Goal: Task Accomplishment & Management: Use online tool/utility

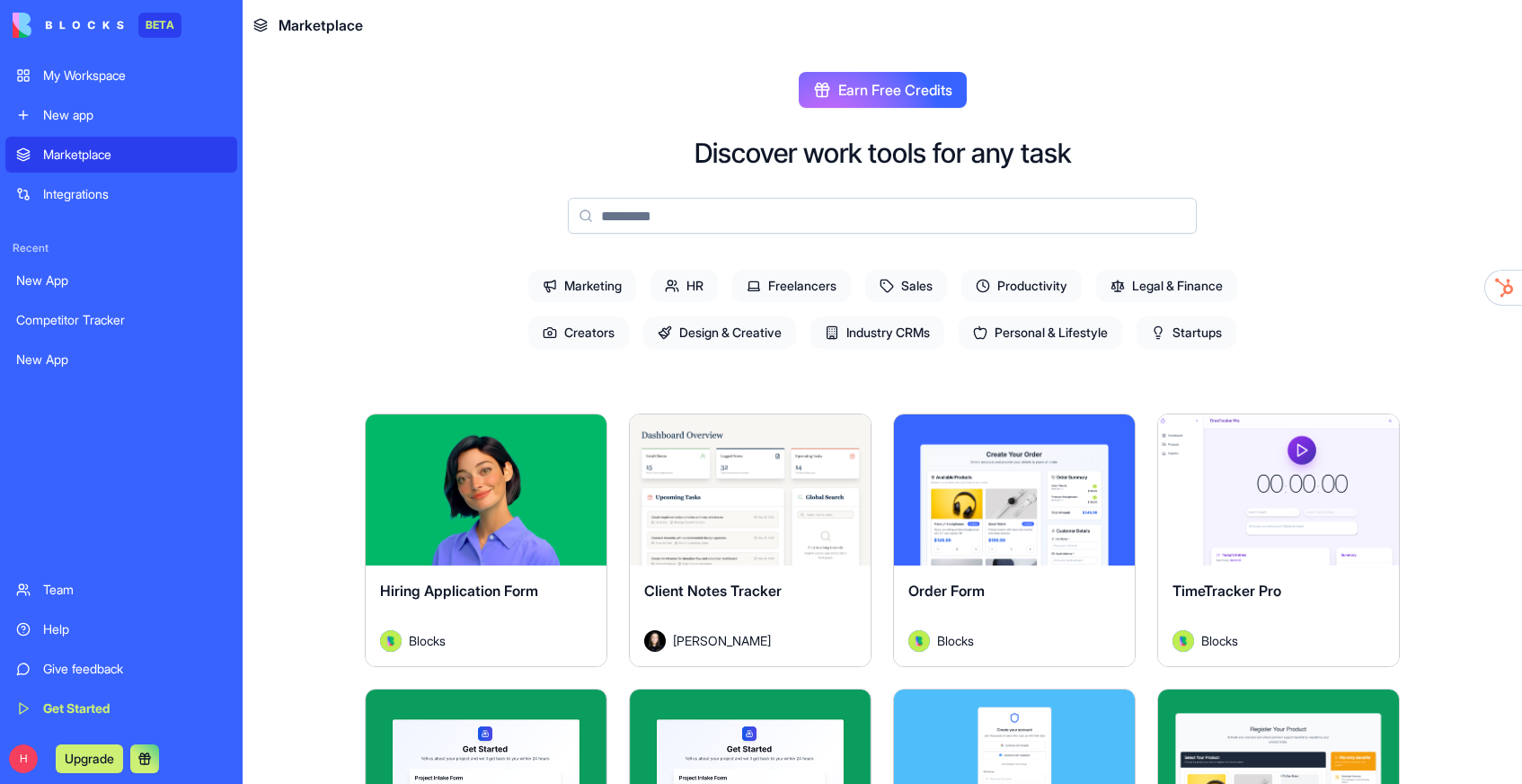
scroll to position [62, 0]
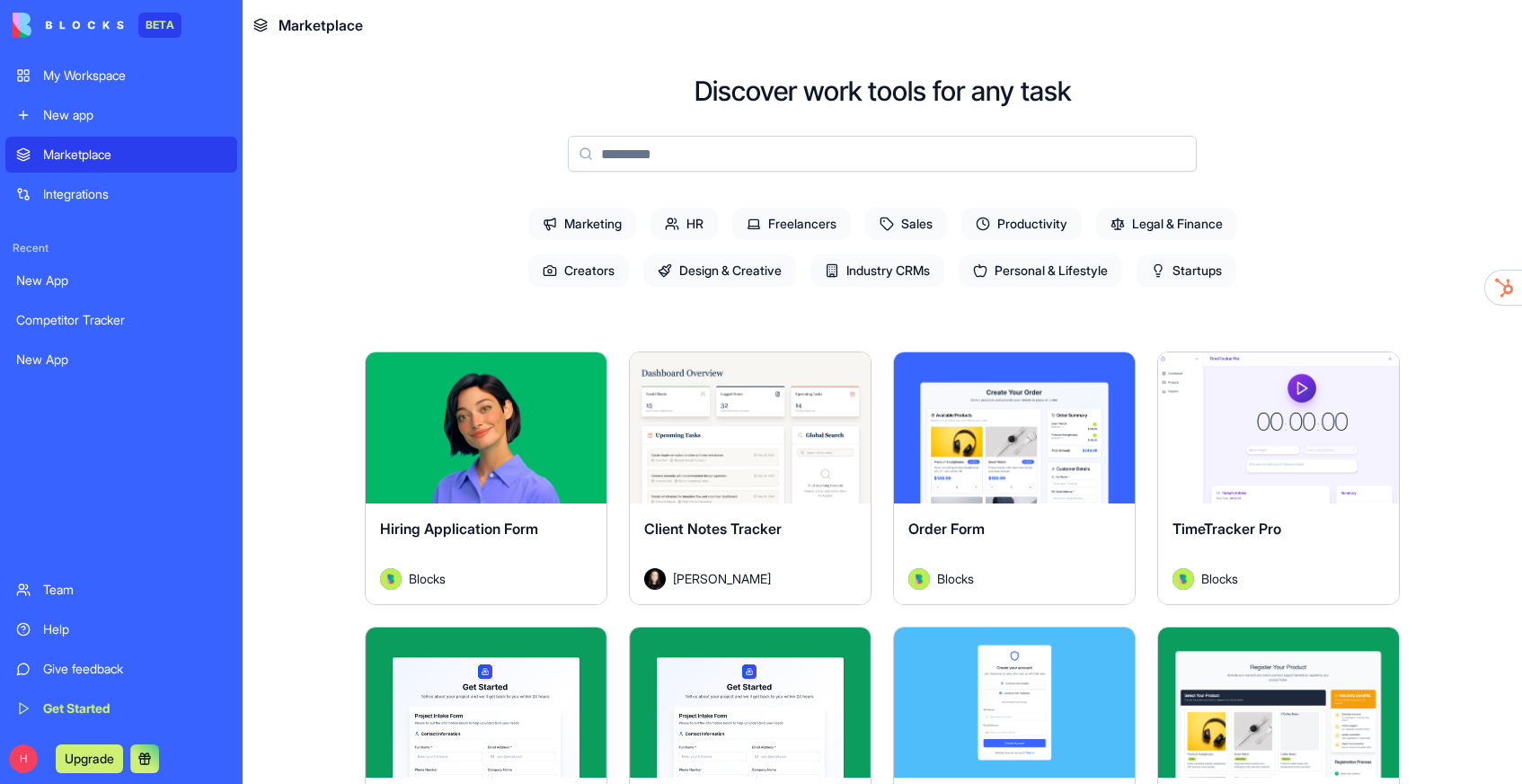
click at [64, 192] on div "Integrations" at bounding box center [135, 194] width 184 height 18
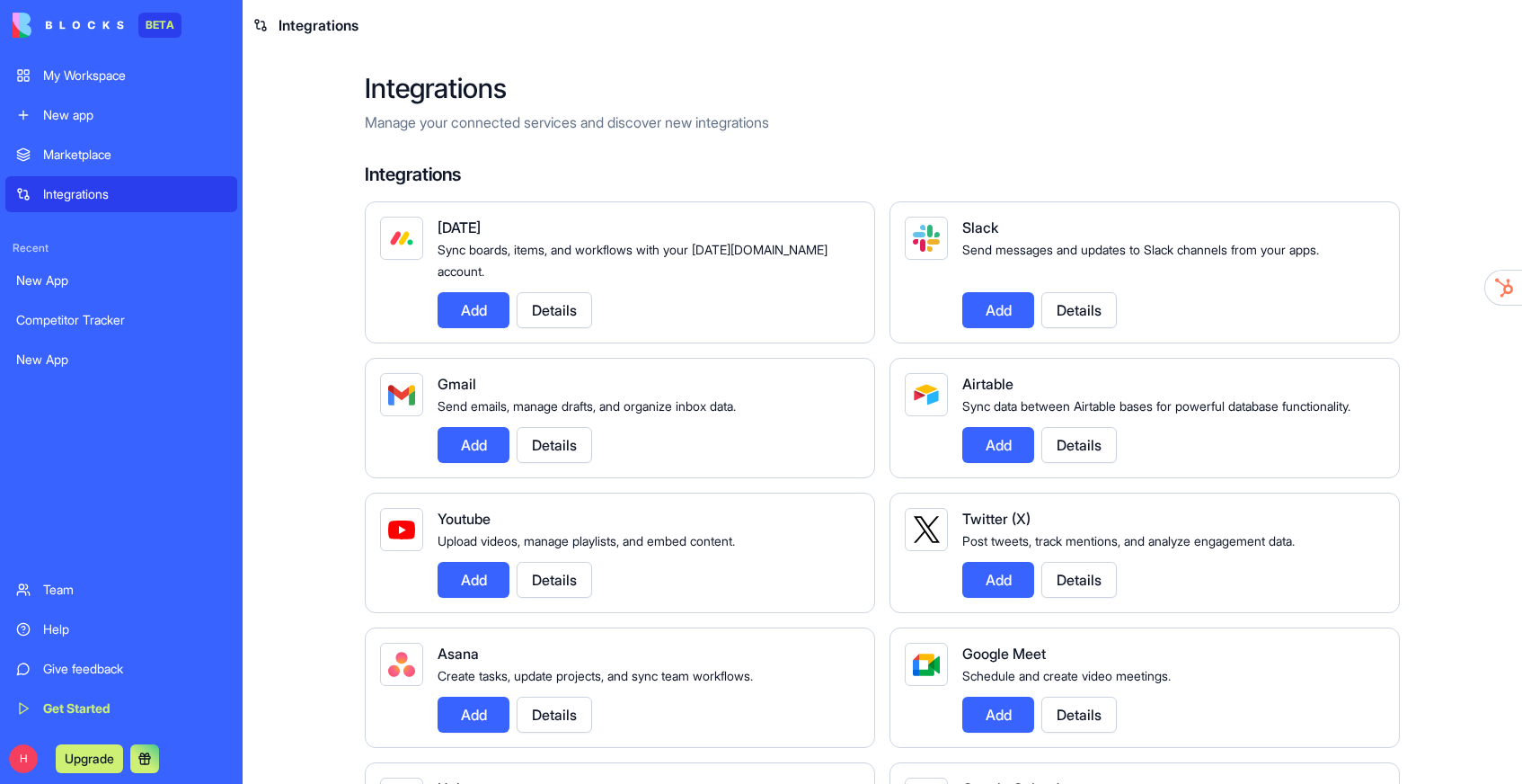
click at [468, 442] on button "Add" at bounding box center [473, 444] width 72 height 36
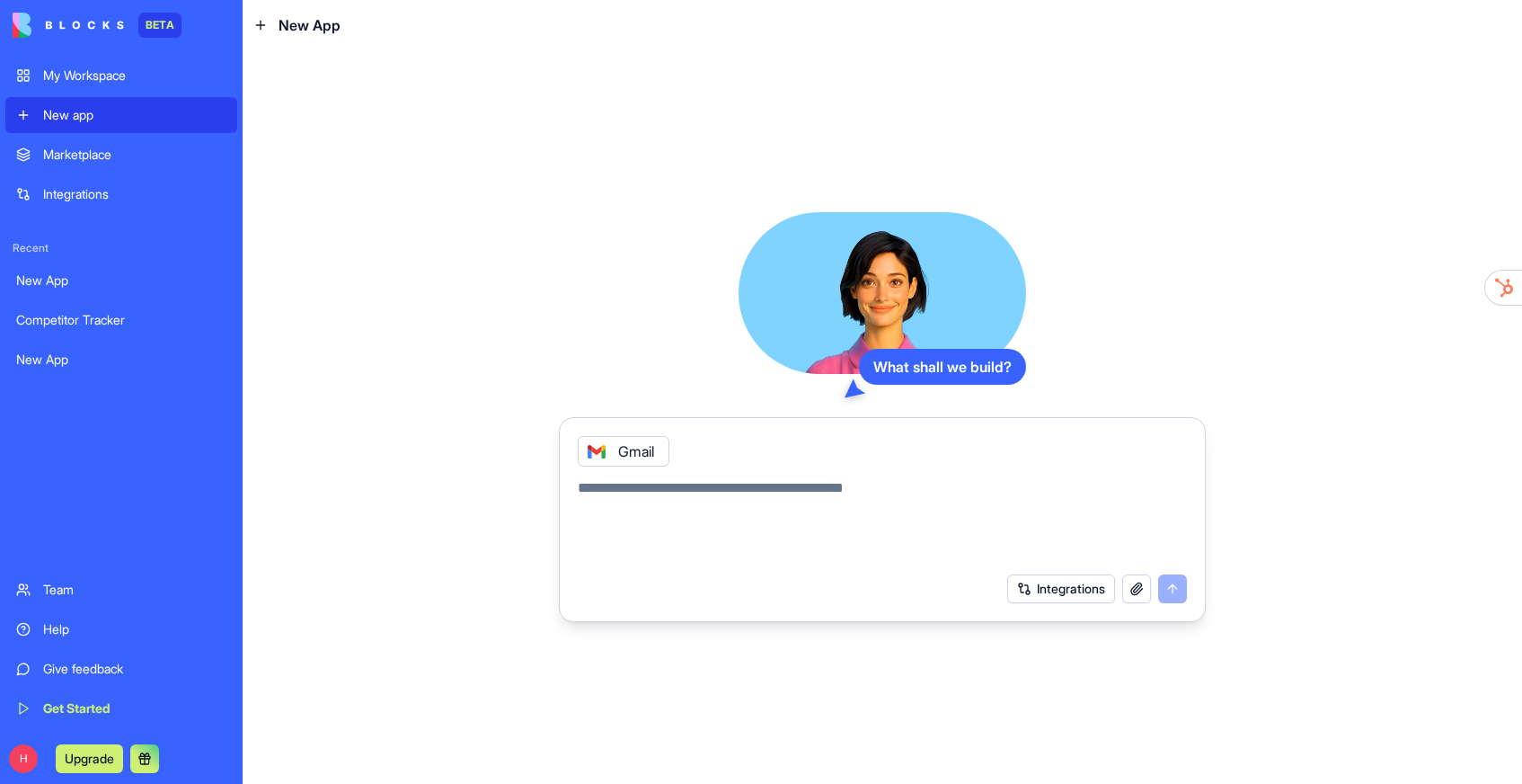
click at [804, 503] on textarea at bounding box center [882, 521] width 609 height 86
type textarea "**********"
click at [1179, 580] on button "submit" at bounding box center [1172, 588] width 28 height 28
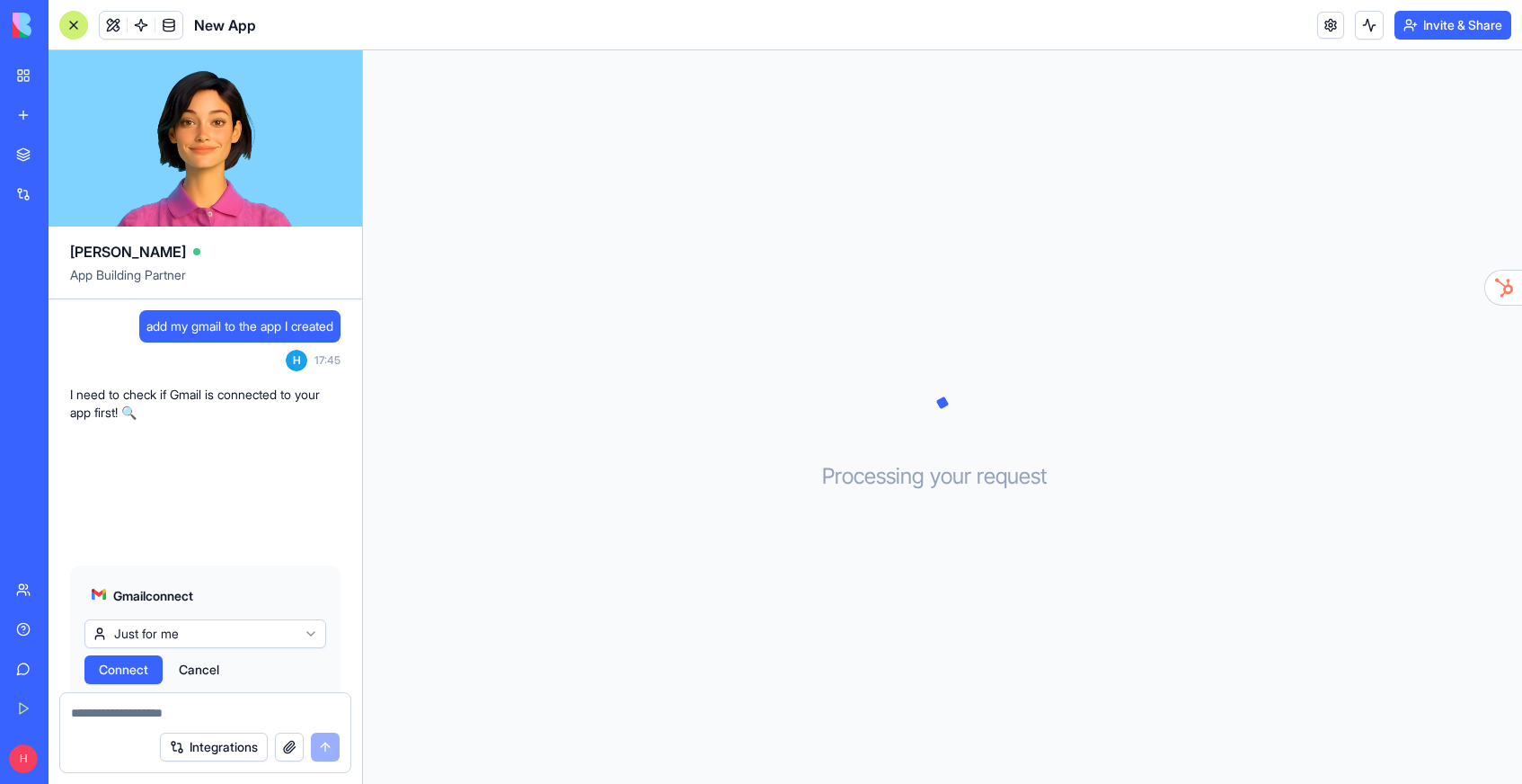
scroll to position [53, 0]
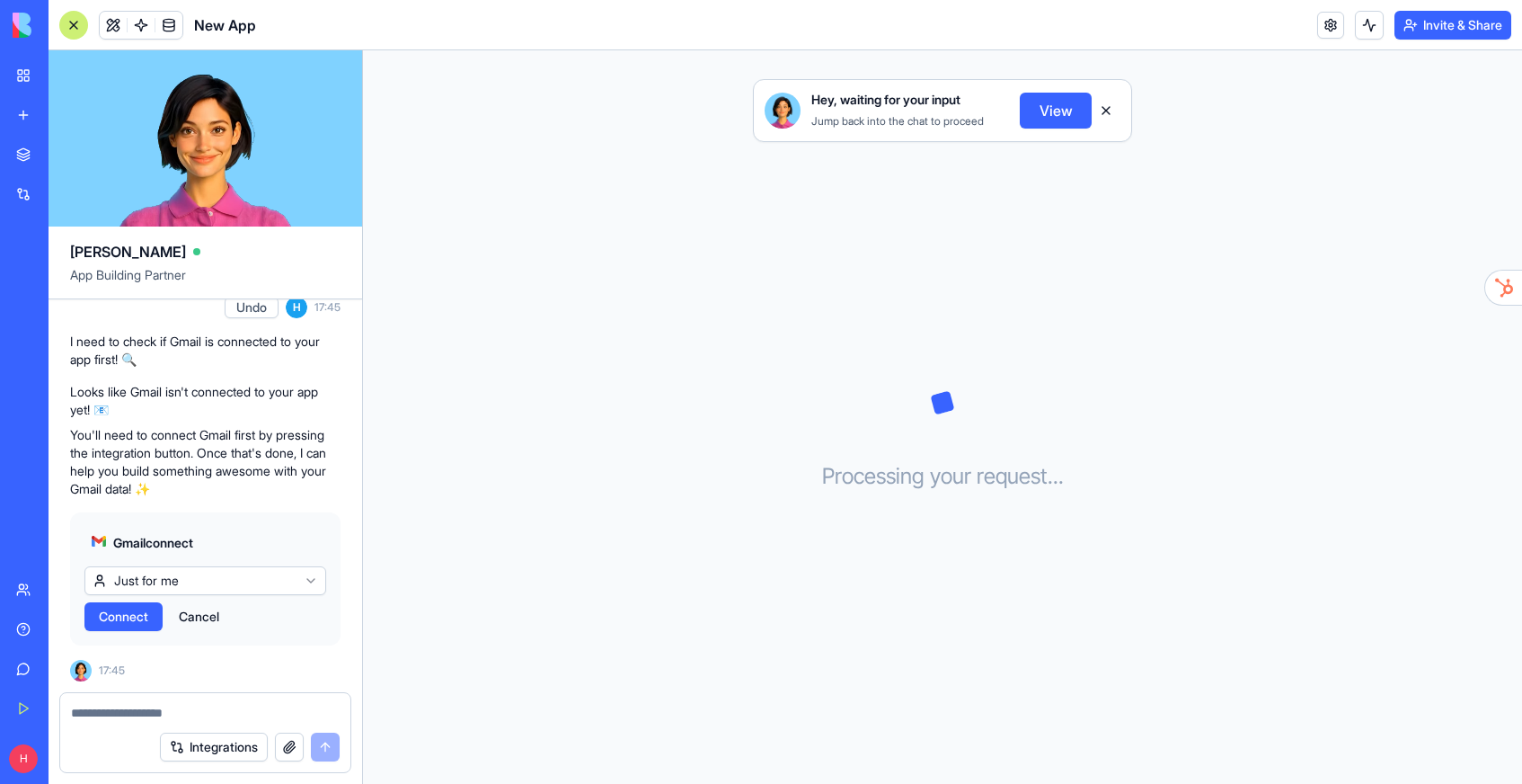
click at [14, 62] on link "My Workspace" at bounding box center [40, 76] width 72 height 36
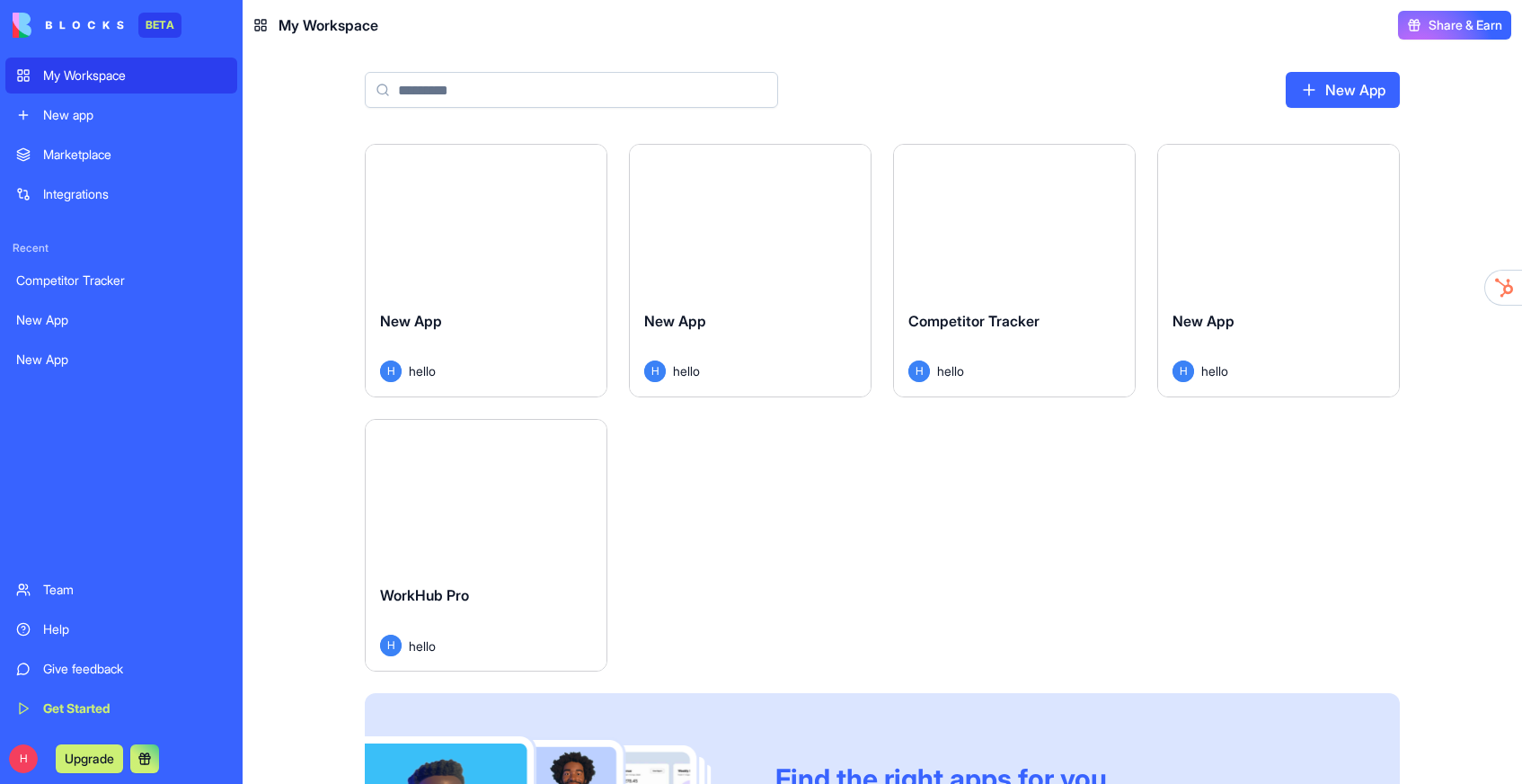
click at [479, 563] on div "Launch" at bounding box center [485, 495] width 241 height 151
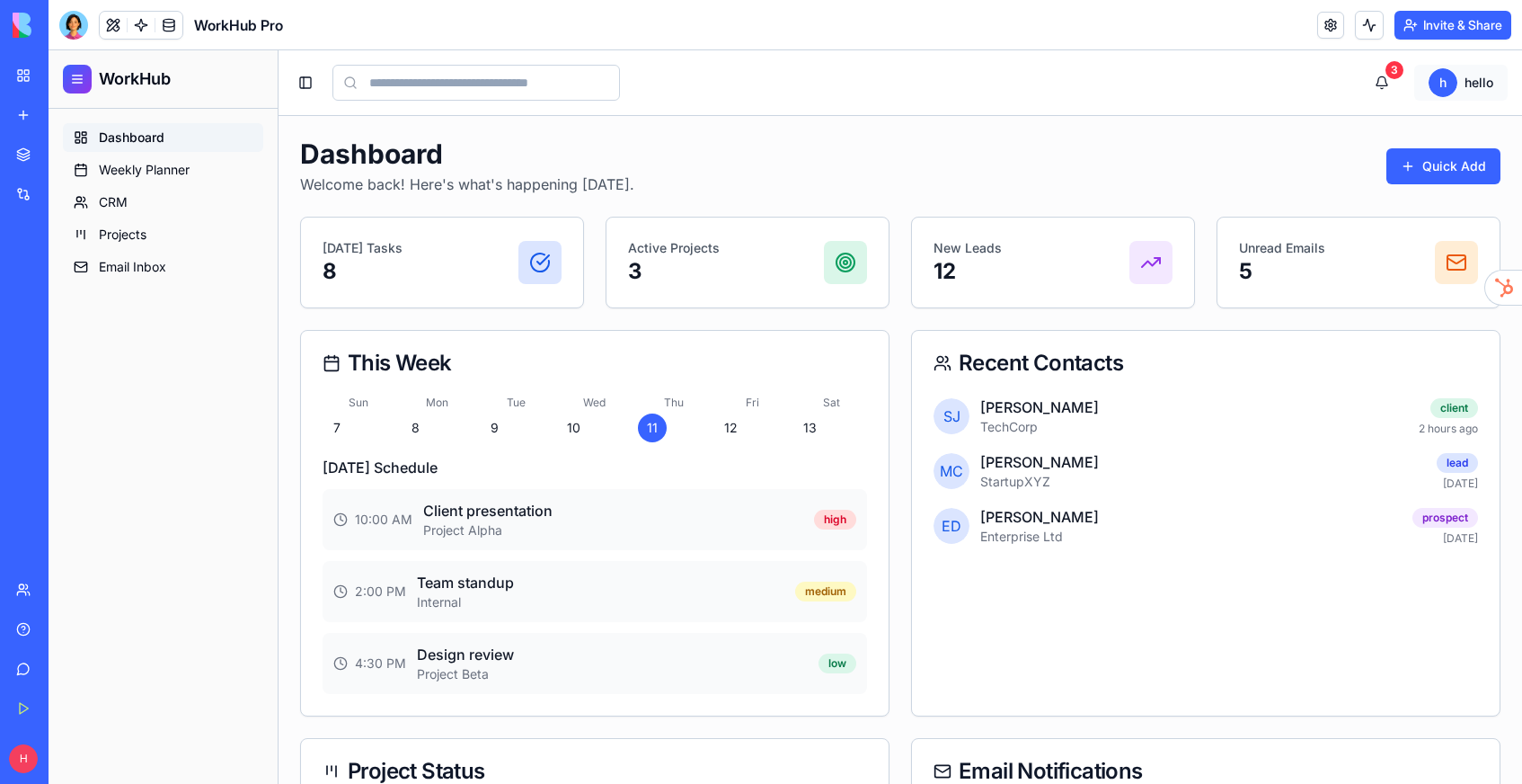
click at [1481, 74] on html "WorkHub Dashboard Weekly Planner CRM Projects Email Inbox Toggle Sidebar 3 h he…" at bounding box center [785, 584] width 1474 height 1067
click at [119, 276] on html "WorkHub Dashboard Weekly Planner CRM Projects Email Inbox Toggle Sidebar 3 h he…" at bounding box center [785, 584] width 1474 height 1067
click at [119, 266] on span "Email Inbox" at bounding box center [133, 267] width 68 height 18
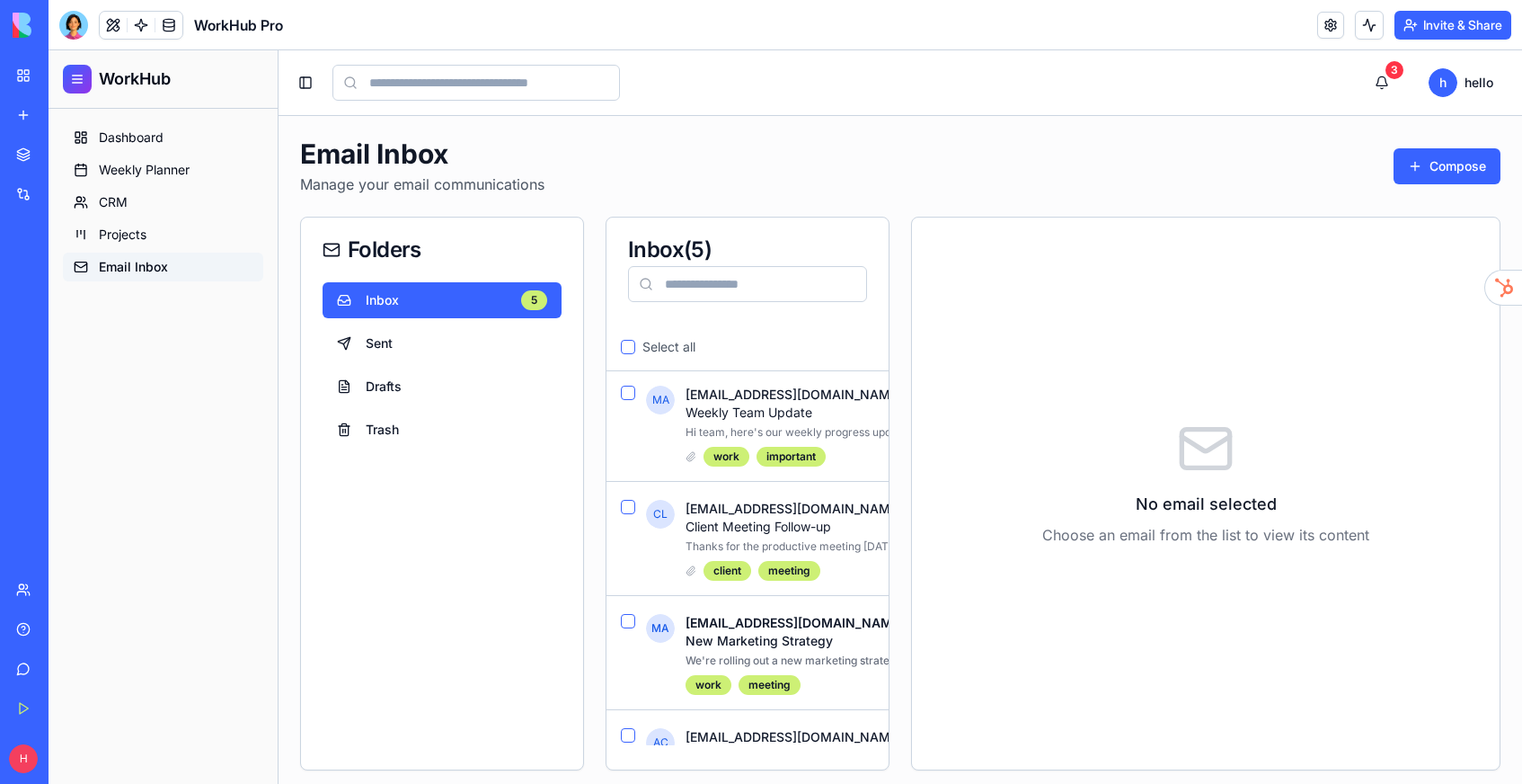
click at [43, 195] on div "Integrations" at bounding box center [55, 194] width 24 height 18
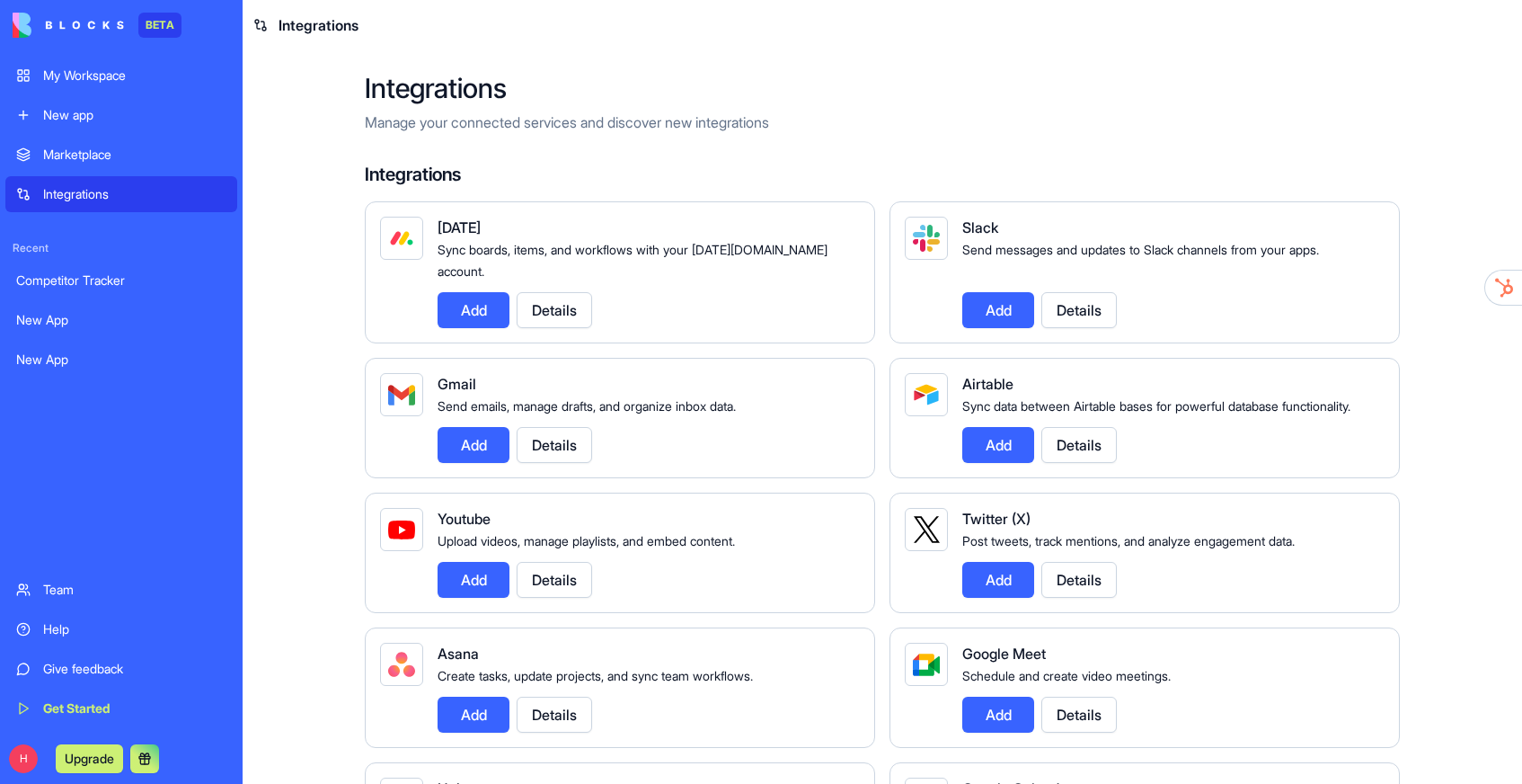
click at [460, 431] on button "Add" at bounding box center [473, 444] width 72 height 36
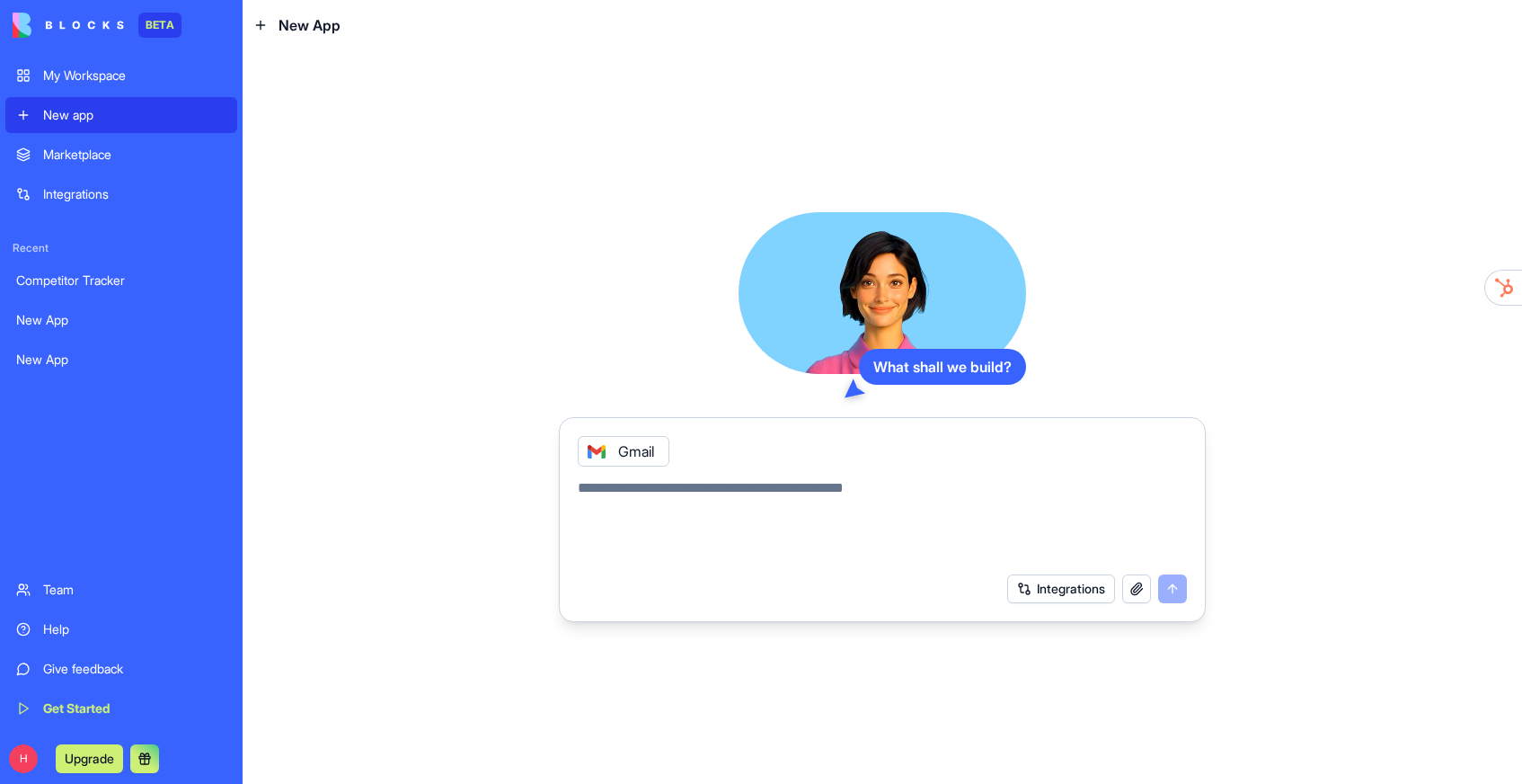
click at [1037, 592] on button "Integrations" at bounding box center [1061, 588] width 108 height 28
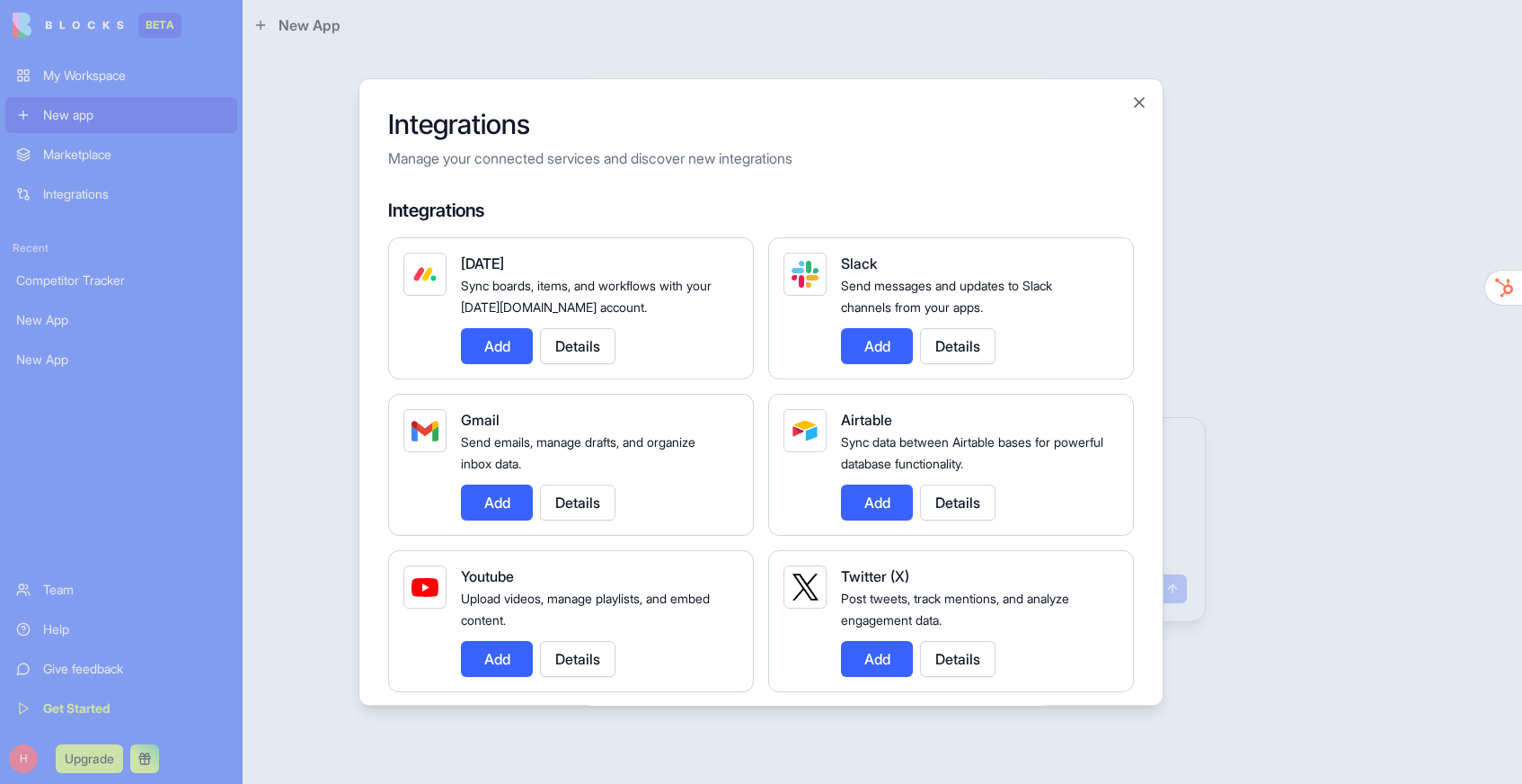
click at [492, 518] on button "Add" at bounding box center [496, 502] width 72 height 36
